Goal: Transaction & Acquisition: Download file/media

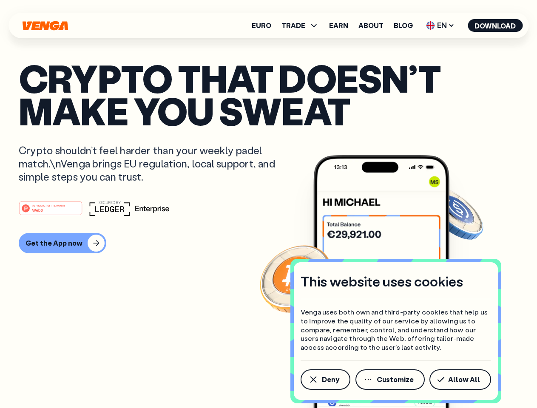
click at [268, 204] on div "#1 PRODUCT OF THE MONTH Web3" at bounding box center [268, 208] width 499 height 15
click at [325, 379] on span "Deny" at bounding box center [330, 379] width 17 height 7
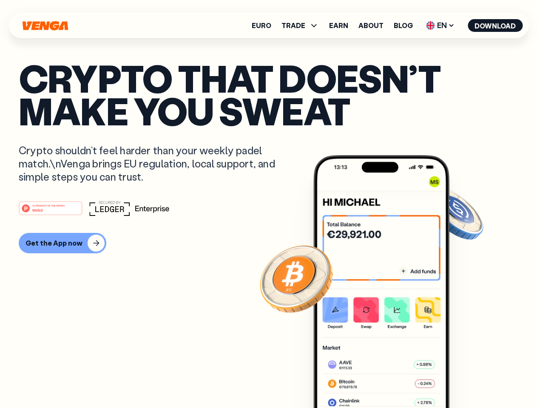
click at [390, 379] on img at bounding box center [381, 297] width 136 height 285
click at [461, 379] on article "Crypto that doesn’t make you sweat Crypto shouldn’t feel harder than your weekl…" at bounding box center [268, 221] width 499 height 319
click at [303, 25] on span "TRADE" at bounding box center [293, 25] width 24 height 7
click at [440, 25] on span "EN" at bounding box center [440, 26] width 34 height 14
click at [495, 25] on button "Download" at bounding box center [494, 25] width 55 height 13
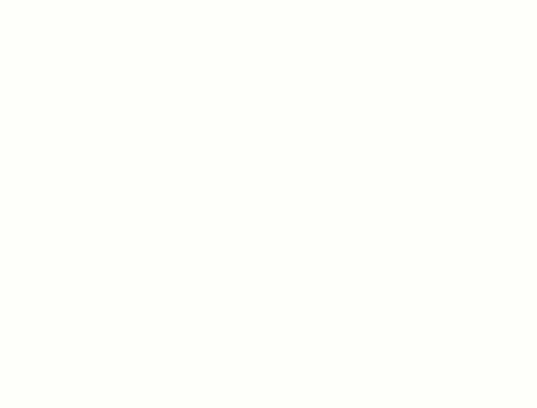
click at [61, 0] on html "This website uses cookies Venga uses both own and third-party cookies that help…" at bounding box center [268, 0] width 537 height 0
click at [52, 0] on html "This website uses cookies Venga uses both own and third-party cookies that help…" at bounding box center [268, 0] width 537 height 0
